Goal: Navigation & Orientation: Go to known website

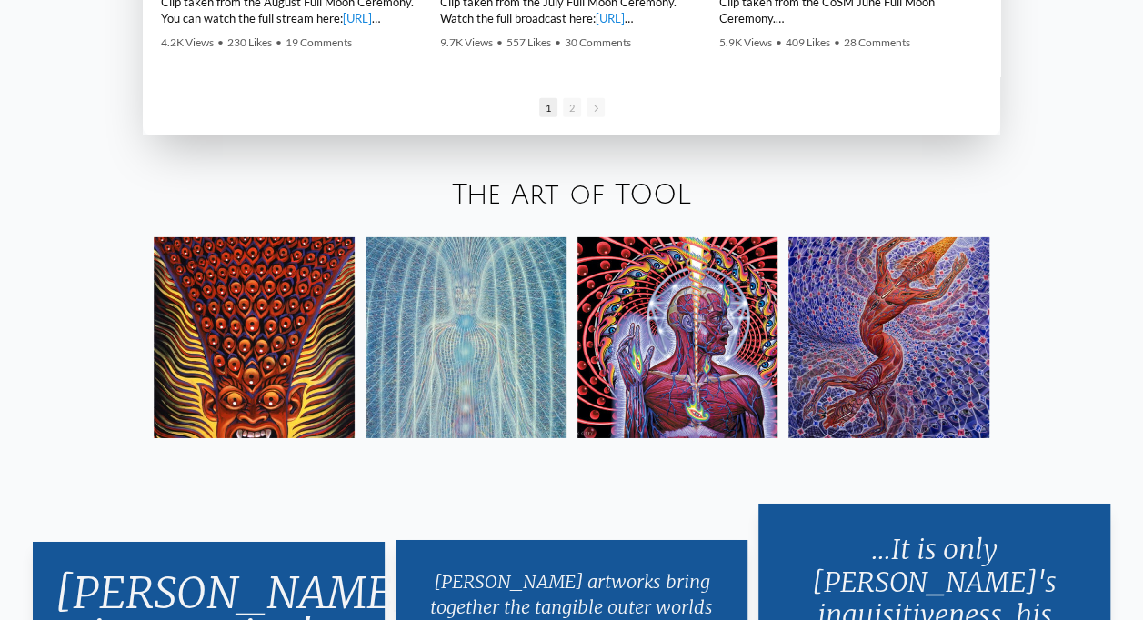
scroll to position [2757, 0]
